Goal: Task Accomplishment & Management: Manage account settings

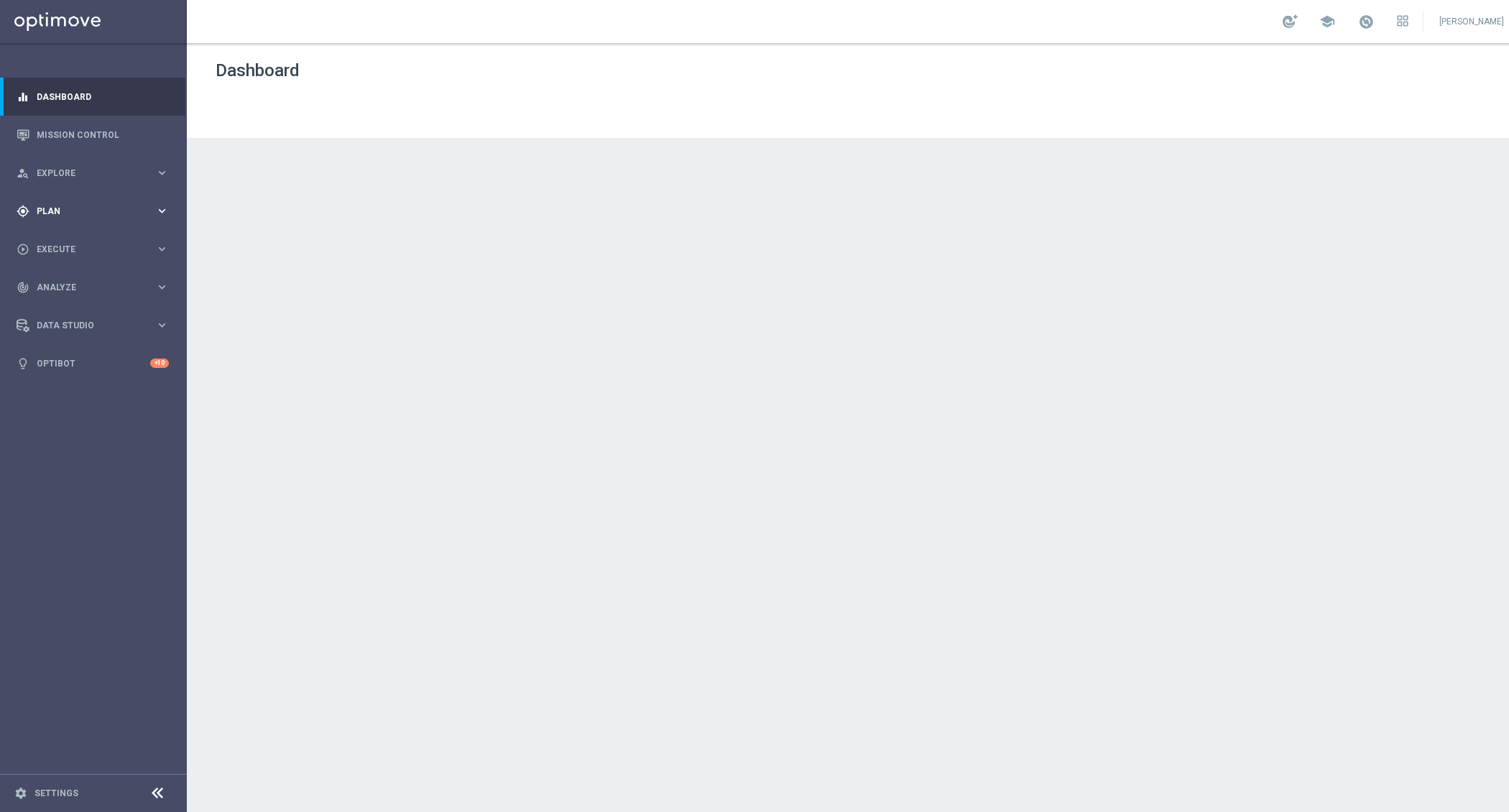
click at [167, 209] on icon "keyboard_arrow_right" at bounding box center [161, 211] width 14 height 14
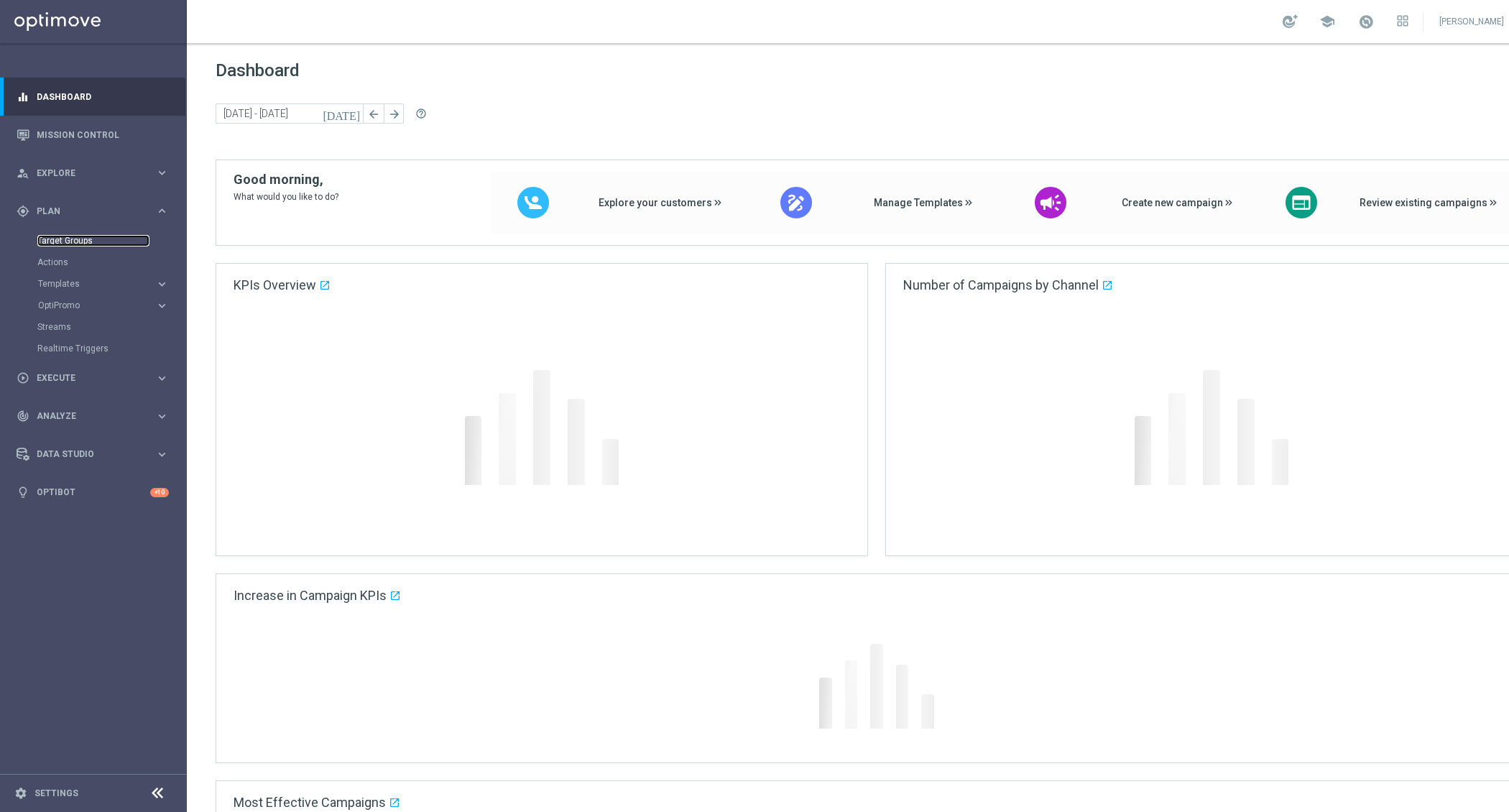
click at [62, 240] on link "Target Groups" at bounding box center [93, 240] width 112 height 11
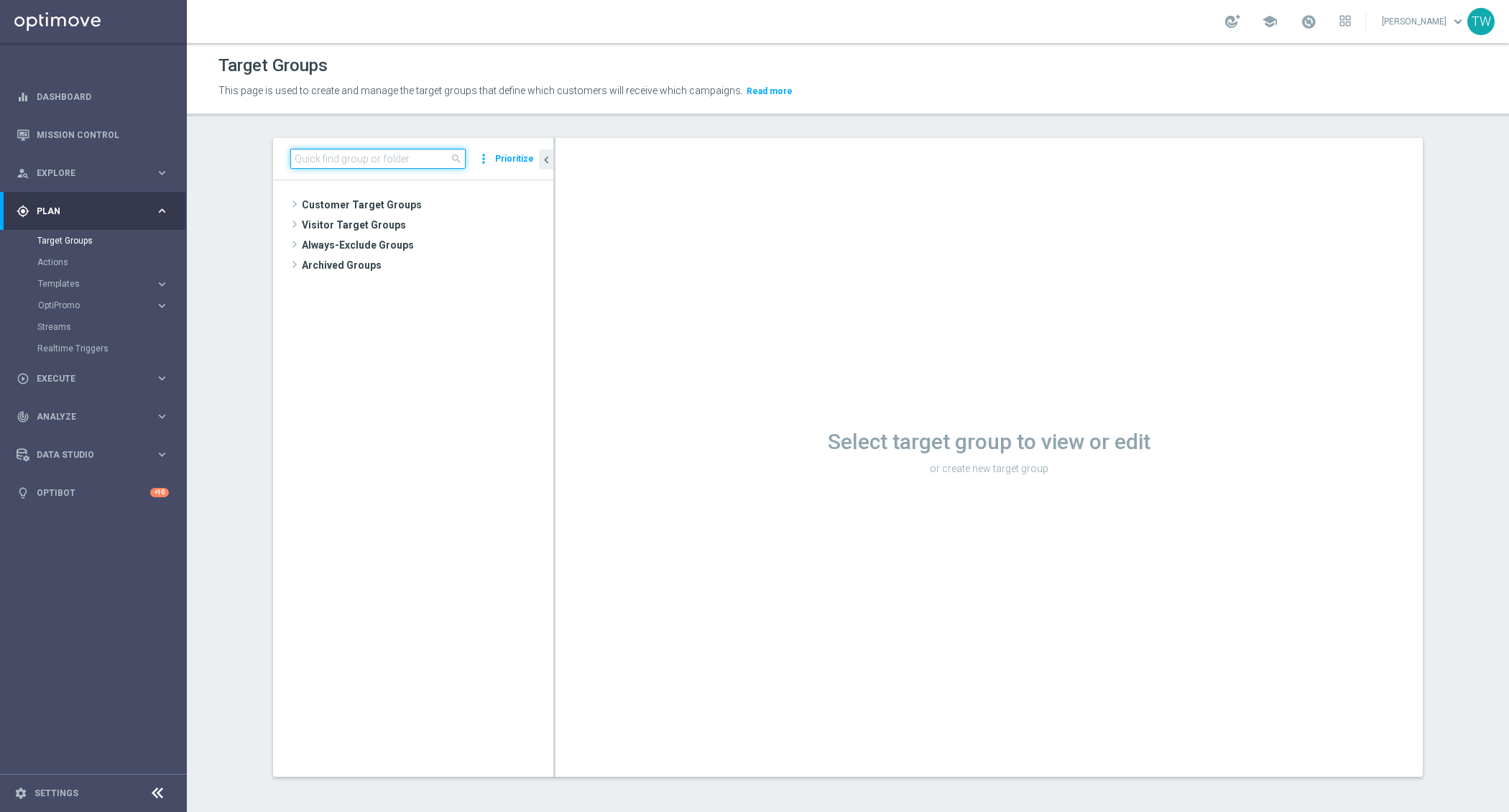
click at [350, 164] on input at bounding box center [378, 159] width 175 height 20
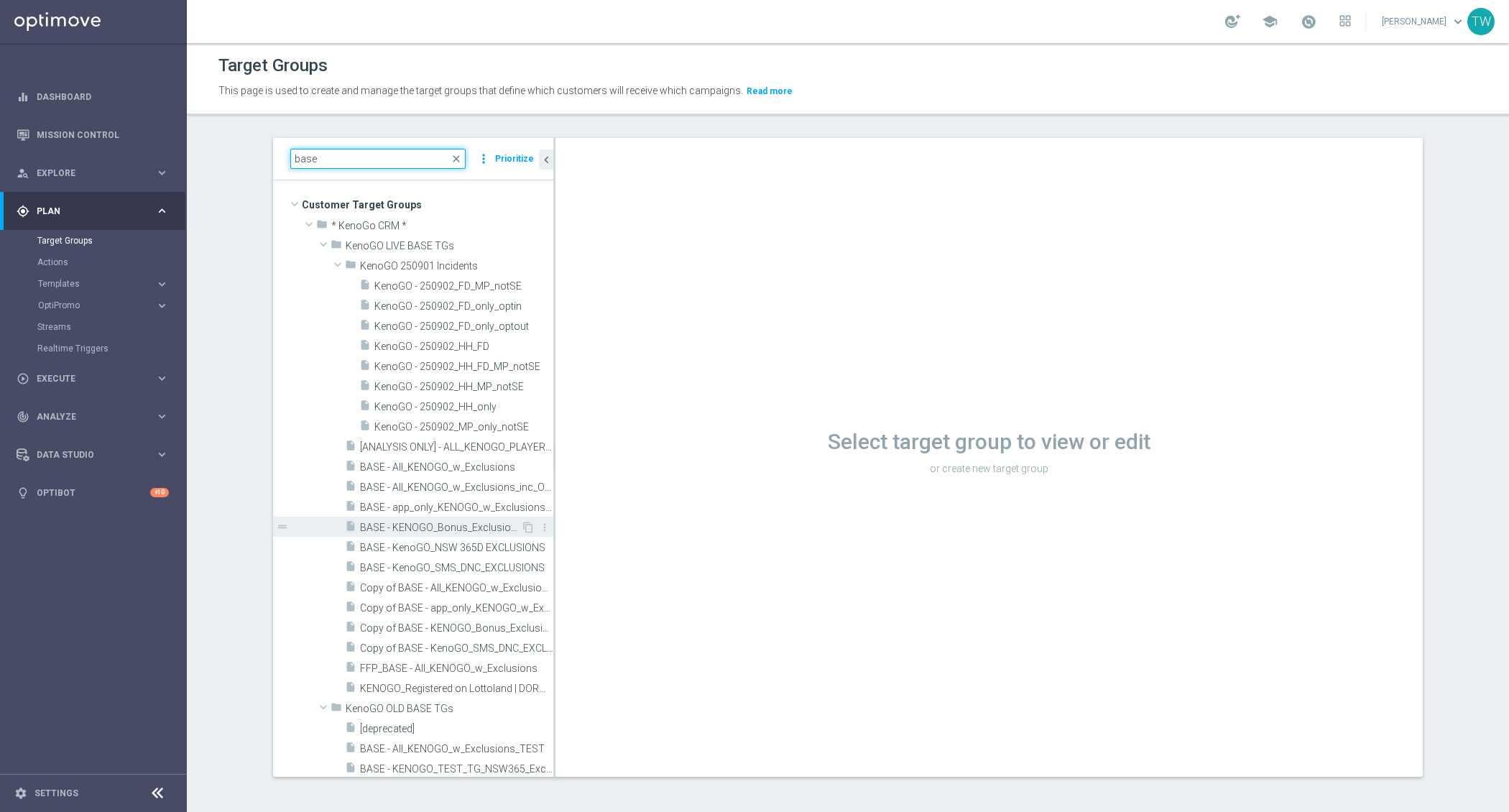
type input "base"
click at [446, 524] on span "BASE - KENOGO_Bonus_Exclusions" at bounding box center [440, 527] width 161 height 12
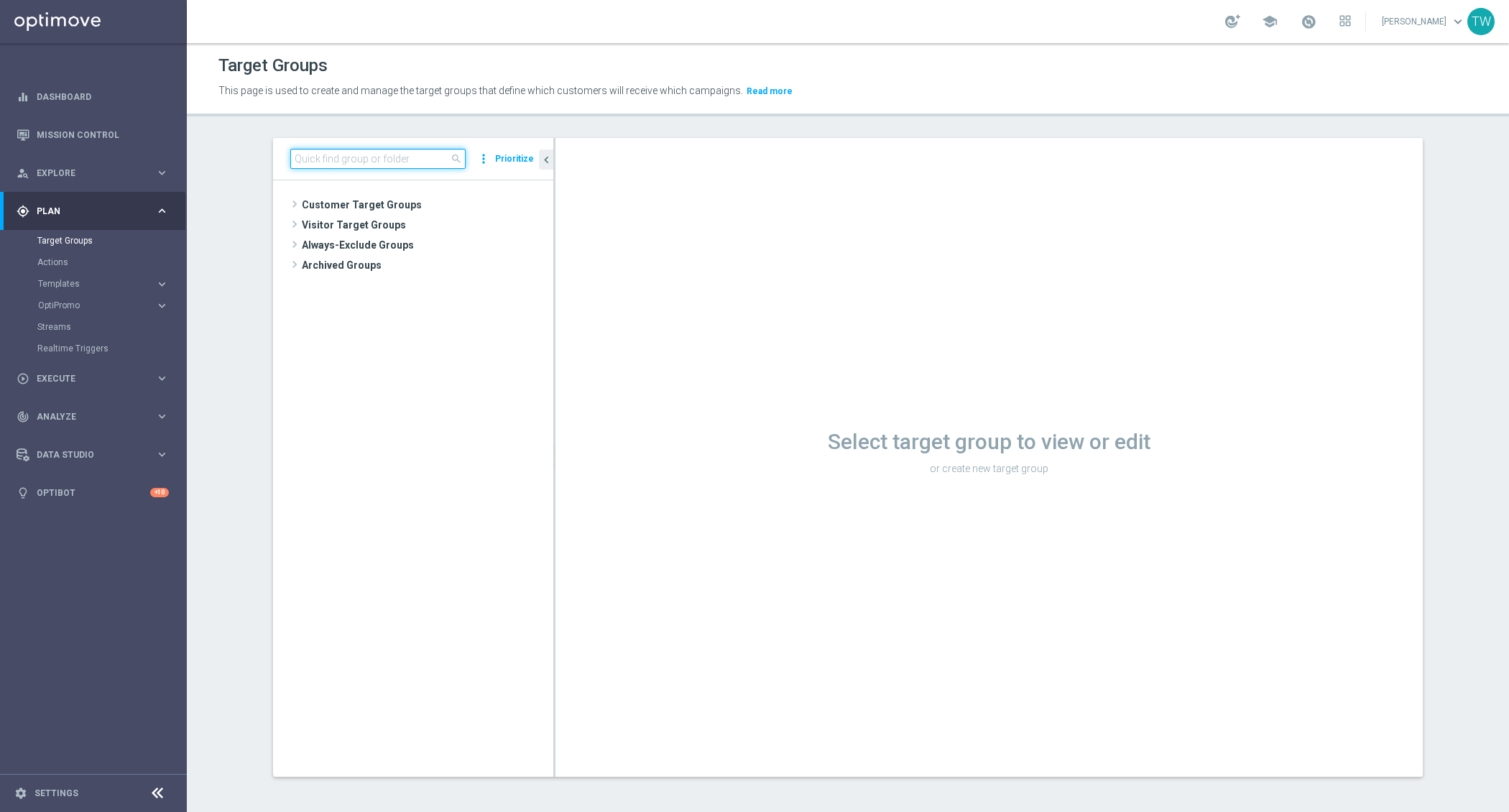
click at [369, 150] on input at bounding box center [378, 159] width 175 height 20
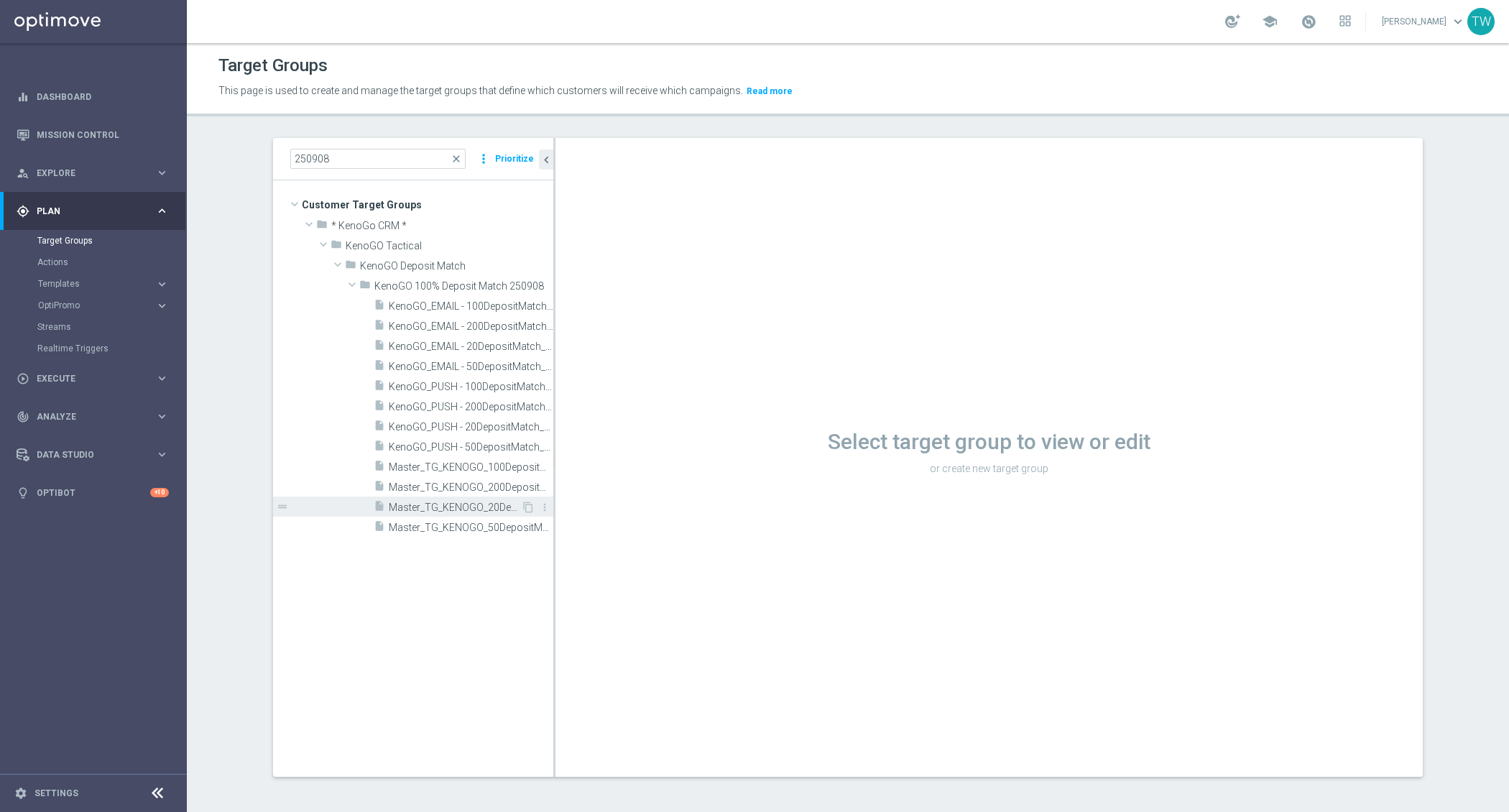
click at [460, 498] on div "insert_drive_file Master_TG_KENOGO_20DepositMatch_250908" at bounding box center [447, 507] width 148 height 20
click at [449, 483] on span "Master_TG_KENOGO_200DepositMatch_250908" at bounding box center [455, 487] width 133 height 12
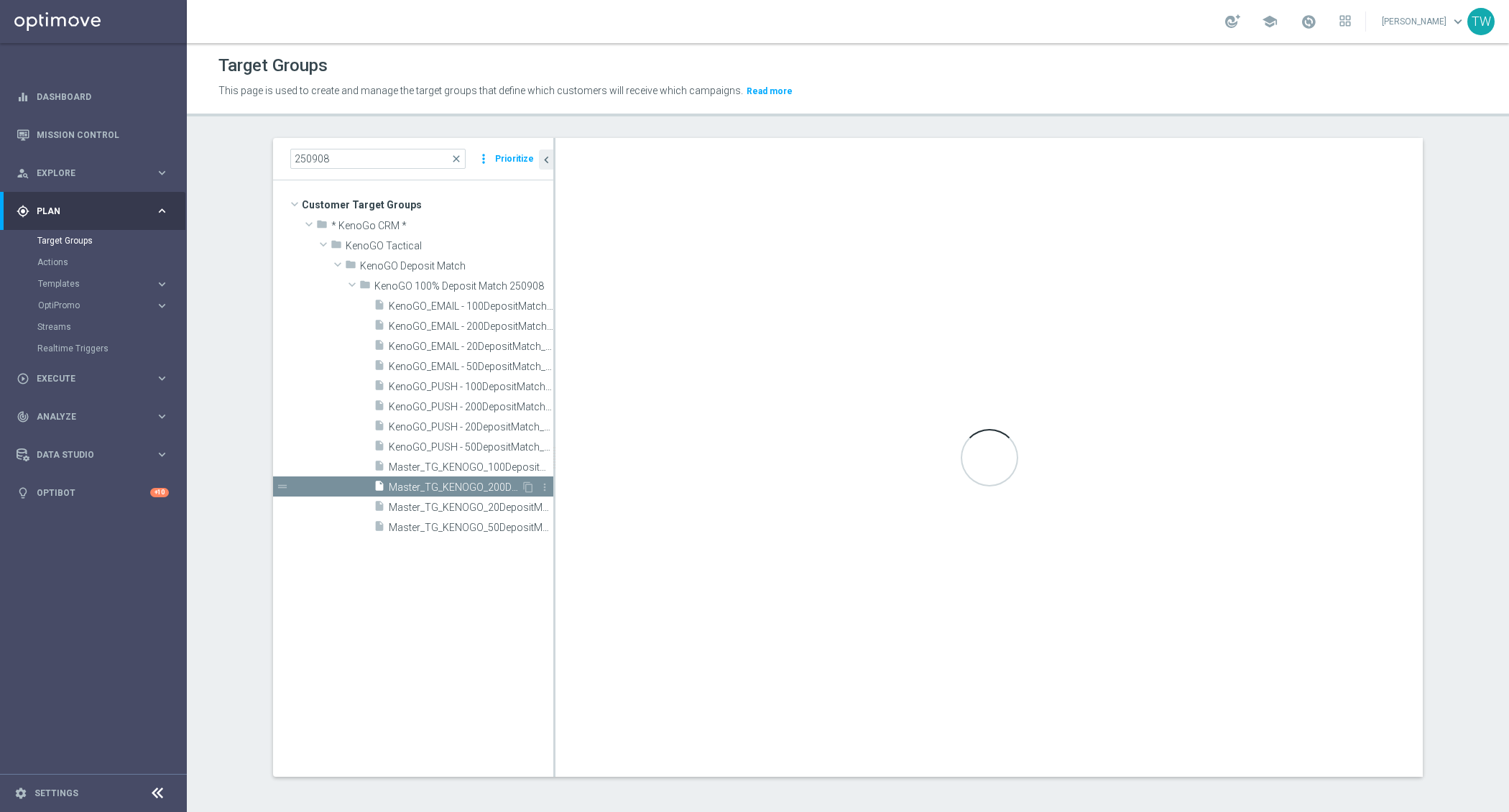
scroll to position [1, 0]
click at [375, 162] on input "250908" at bounding box center [378, 159] width 175 height 20
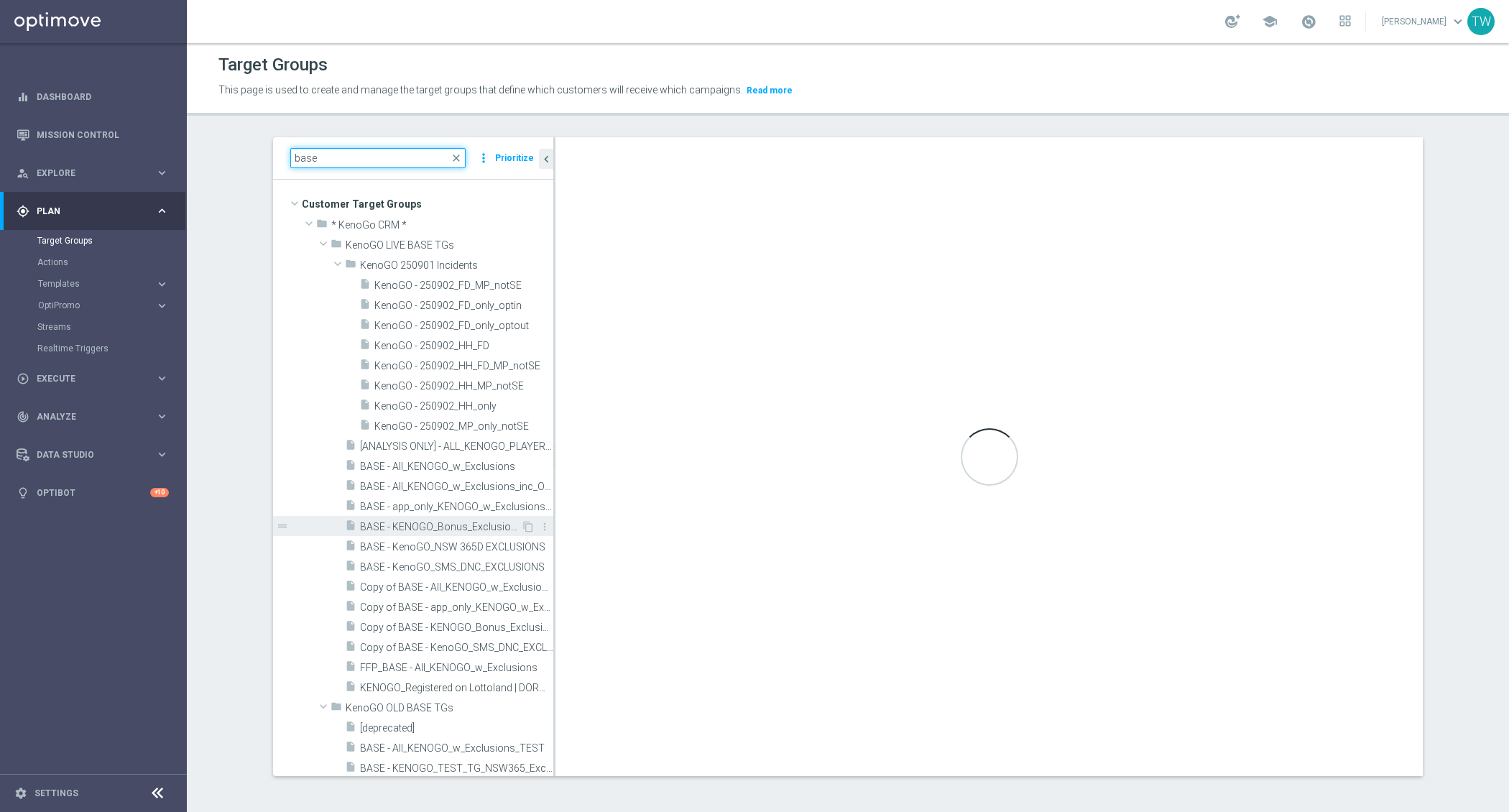
type input "base"
click at [446, 526] on span "BASE - KENOGO_Bonus_Exclusions" at bounding box center [440, 527] width 161 height 12
